Goal: Task Accomplishment & Management: Manage account settings

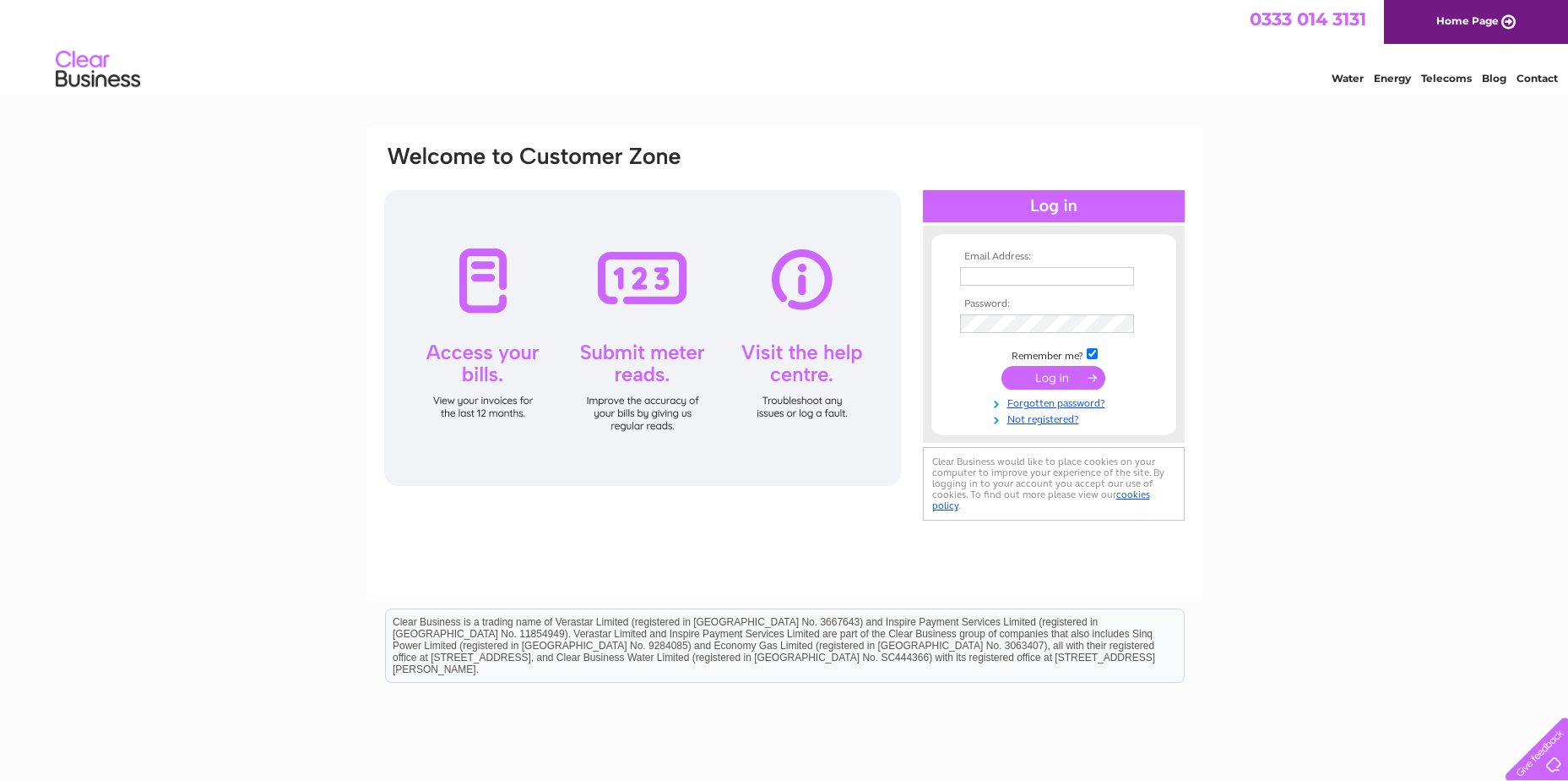
click at [976, 283] on input "text" at bounding box center [1047, 275] width 174 height 19
paste input "accounts@tiso.co.uk"
type input "accounts@tiso.co.uk"
click at [1373, 306] on div "Email Address: accounts@tiso.co.uk Password:" at bounding box center [784, 508] width 1568 height 762
click at [1048, 378] on input "submit" at bounding box center [1053, 379] width 104 height 24
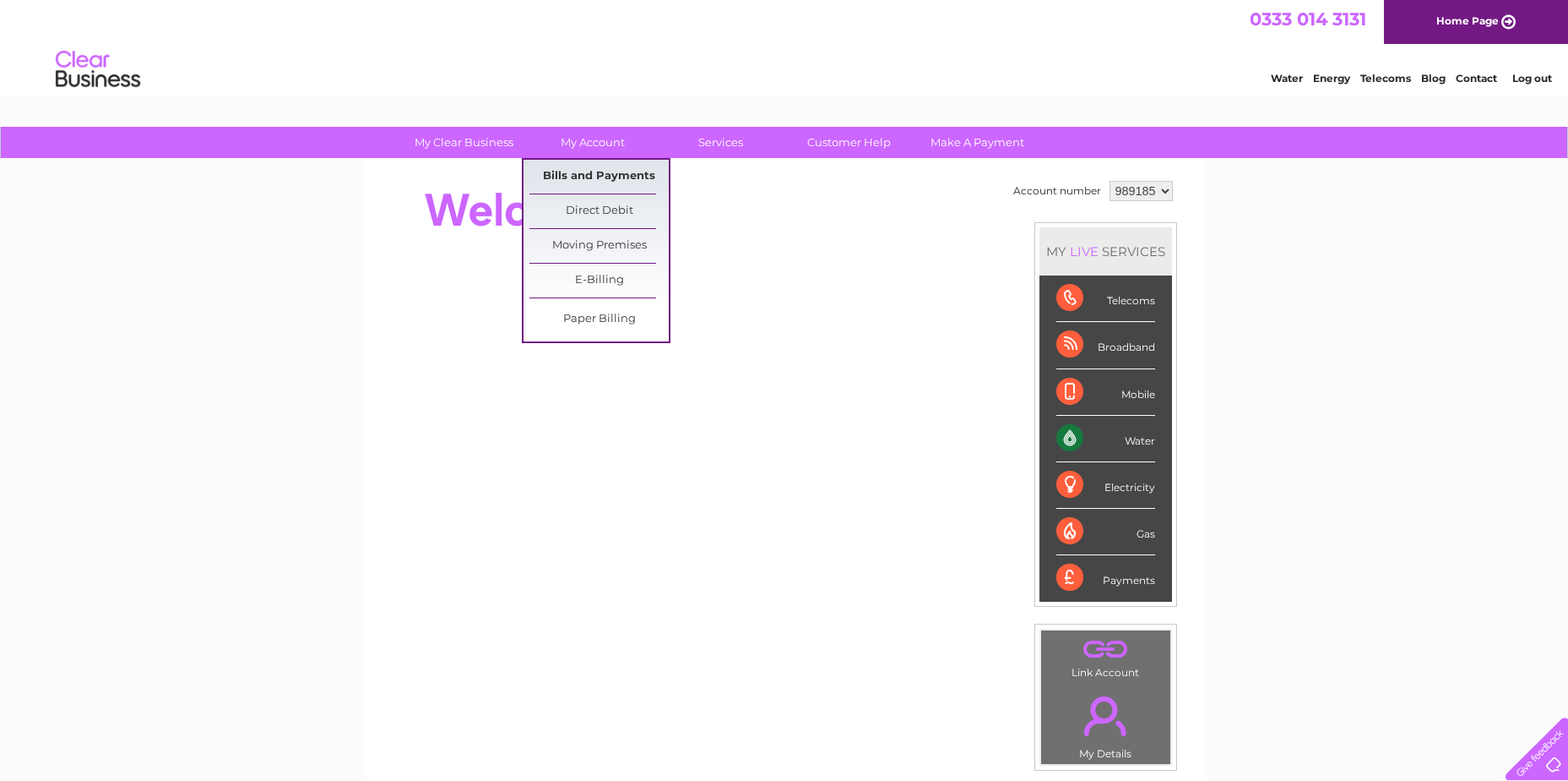
click at [585, 173] on link "Bills and Payments" at bounding box center [599, 177] width 139 height 34
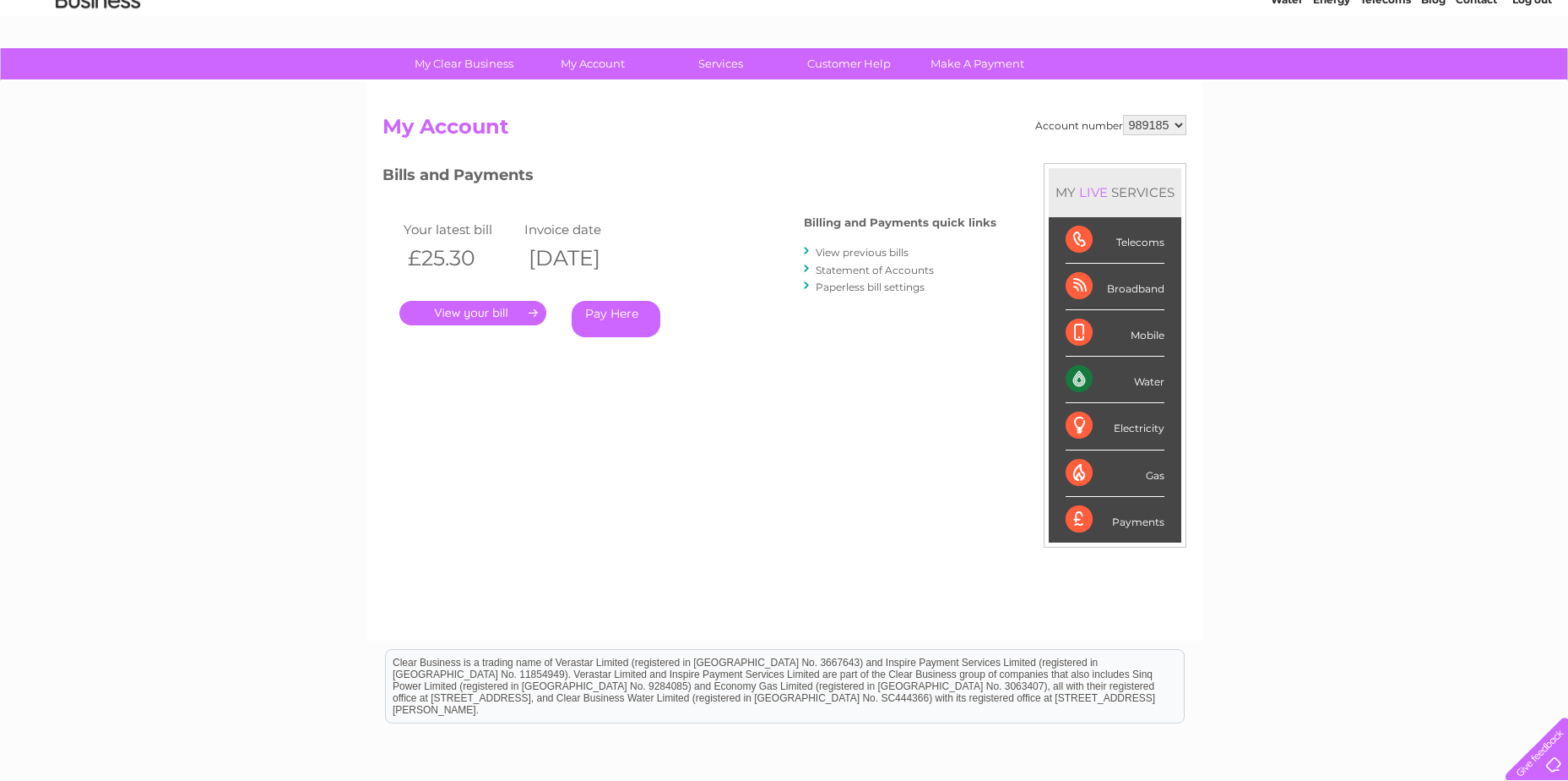
scroll to position [71, 0]
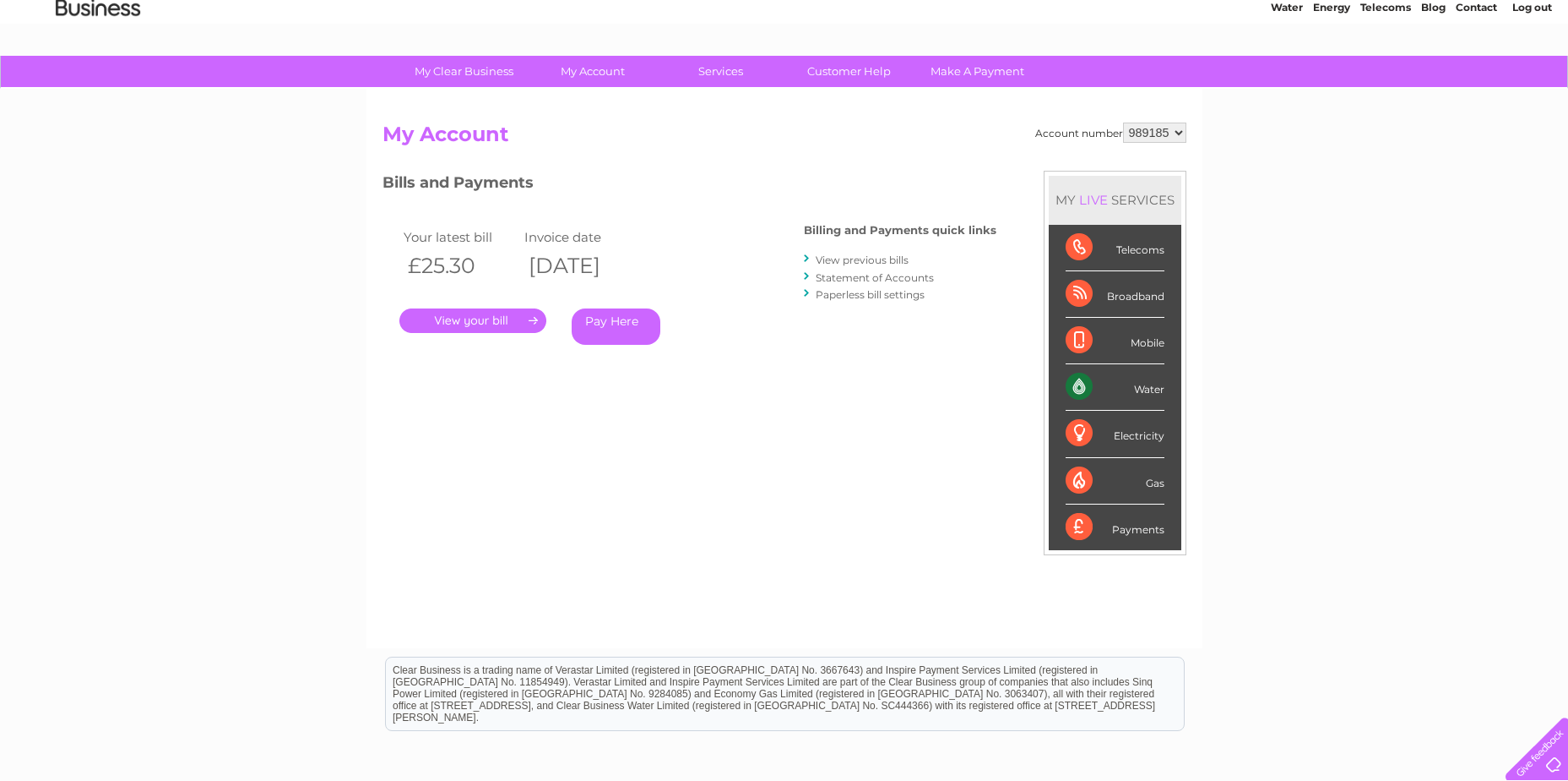
click at [485, 320] on link "." at bounding box center [473, 320] width 147 height 25
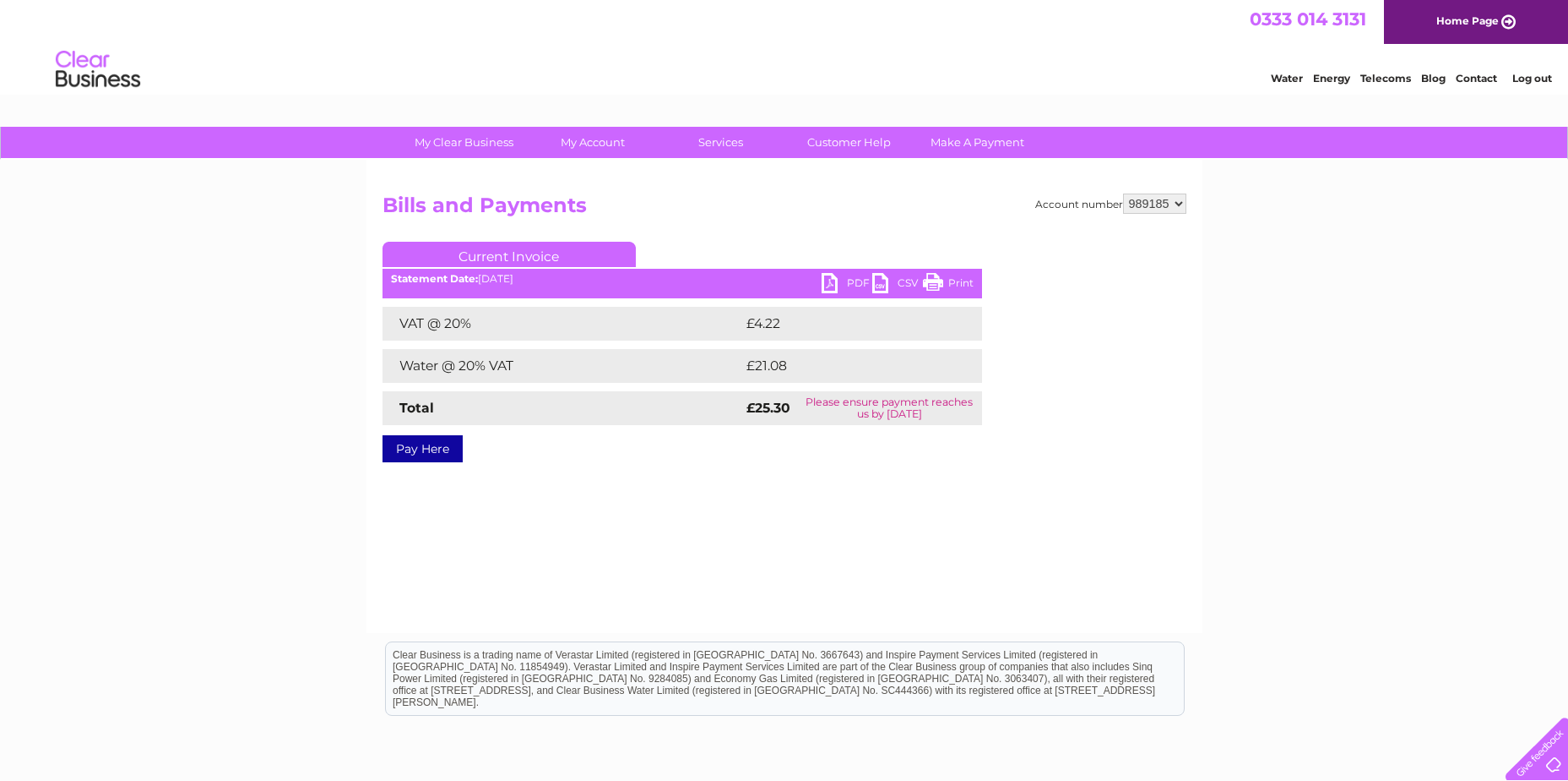
click at [844, 278] on link "PDF" at bounding box center [847, 284] width 50 height 25
click at [829, 282] on link "PDF" at bounding box center [847, 284] width 50 height 25
